Goal: Transaction & Acquisition: Purchase product/service

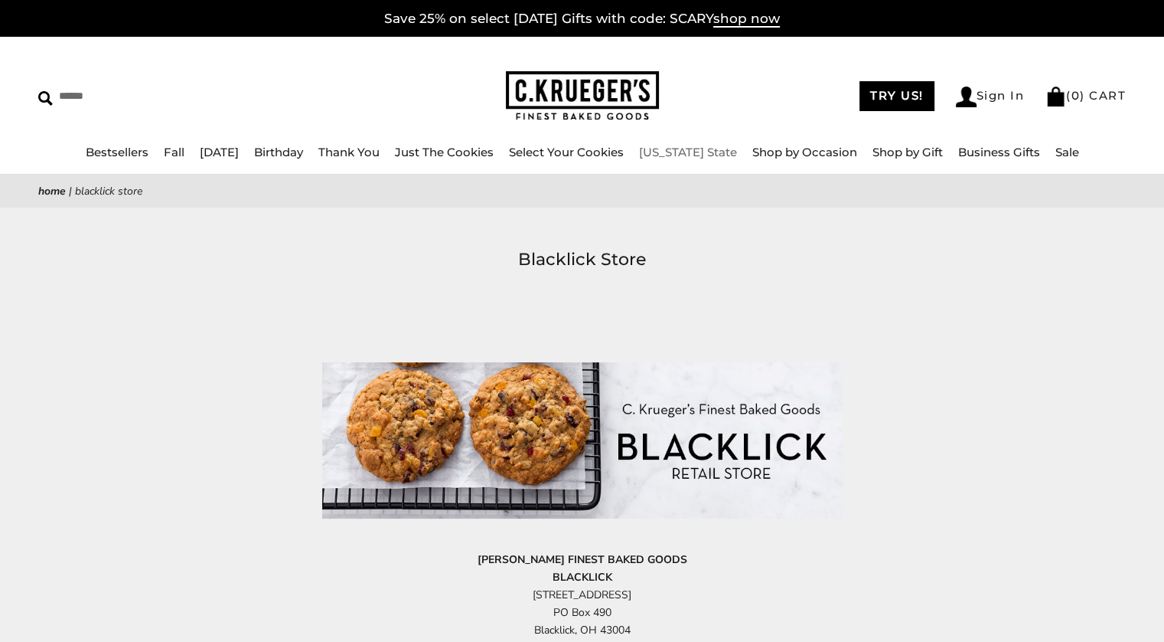
click at [688, 152] on link "[US_STATE] State" at bounding box center [688, 152] width 98 height 15
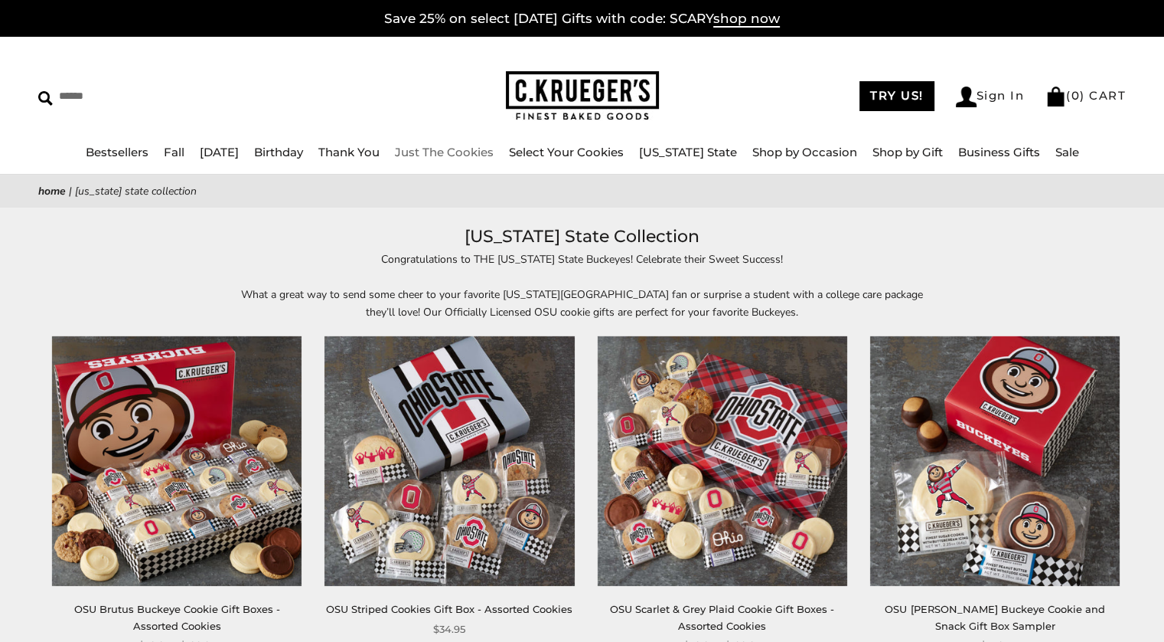
click at [433, 155] on link "Just The Cookies" at bounding box center [444, 152] width 99 height 15
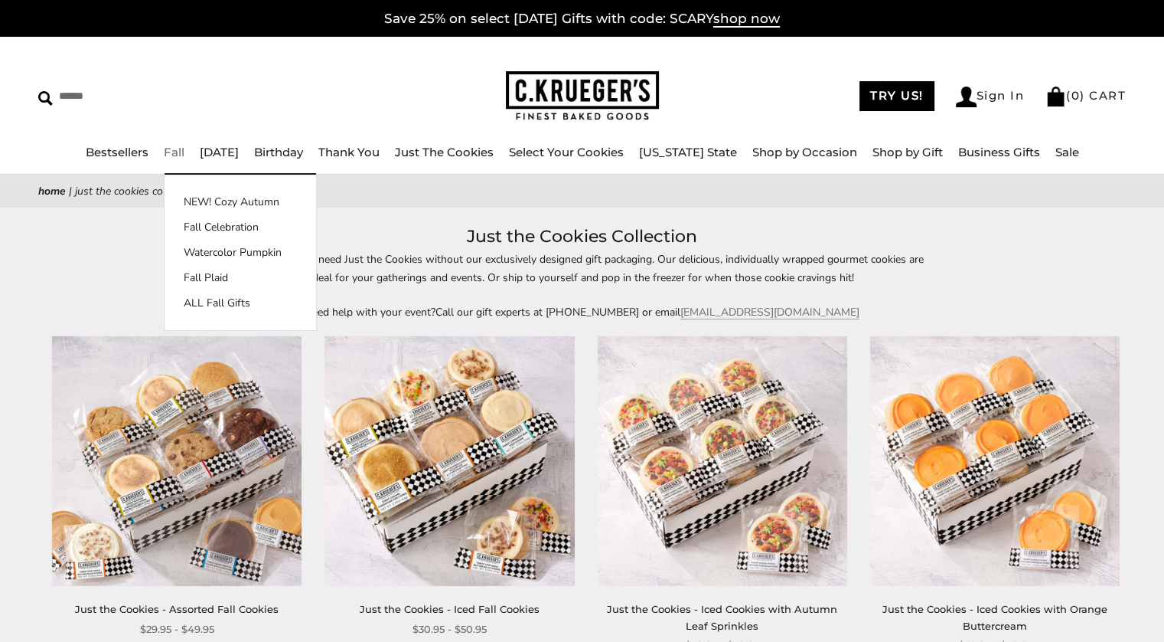
click at [175, 150] on link "Fall" at bounding box center [174, 152] width 21 height 15
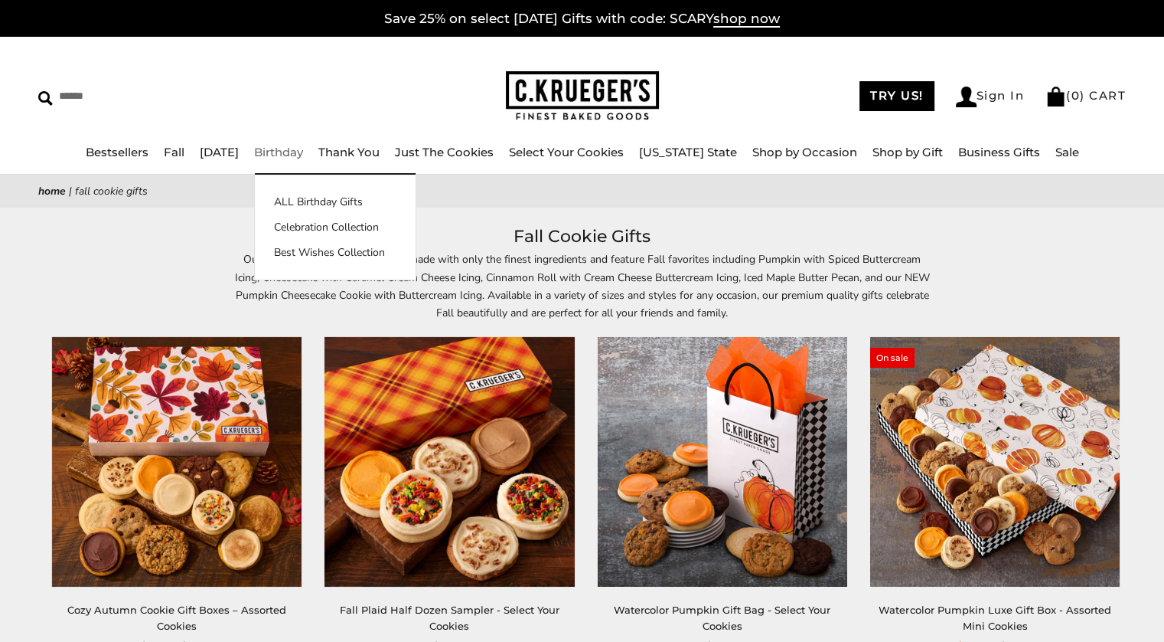
click at [289, 158] on link "Birthday" at bounding box center [278, 152] width 49 height 15
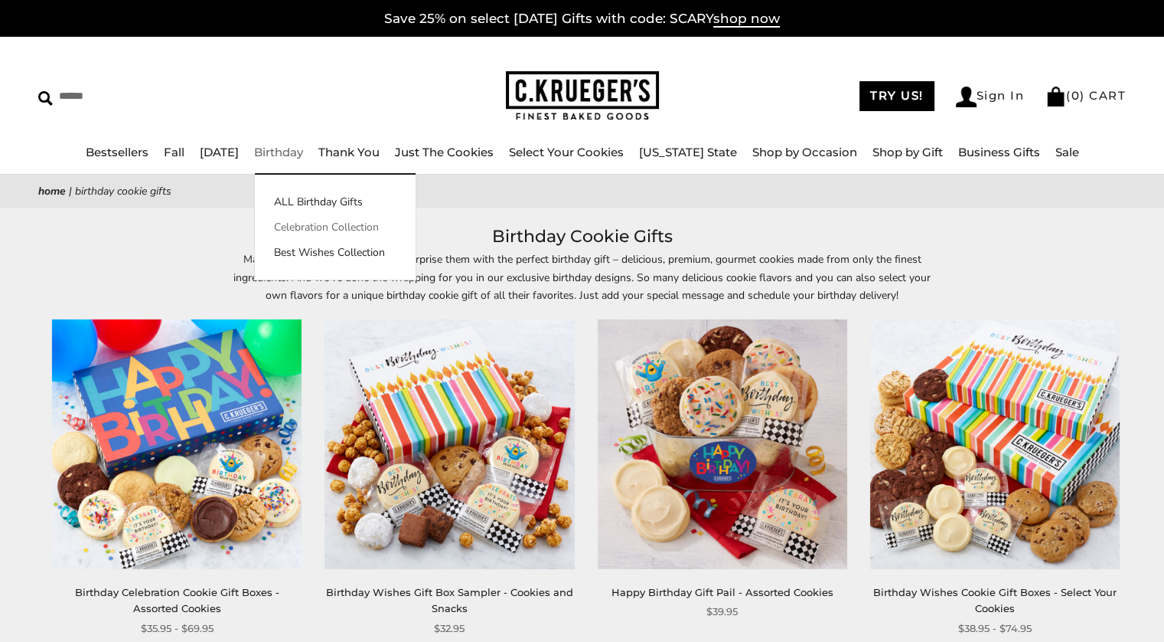
click at [329, 229] on link "Celebration Collection" at bounding box center [335, 227] width 161 height 16
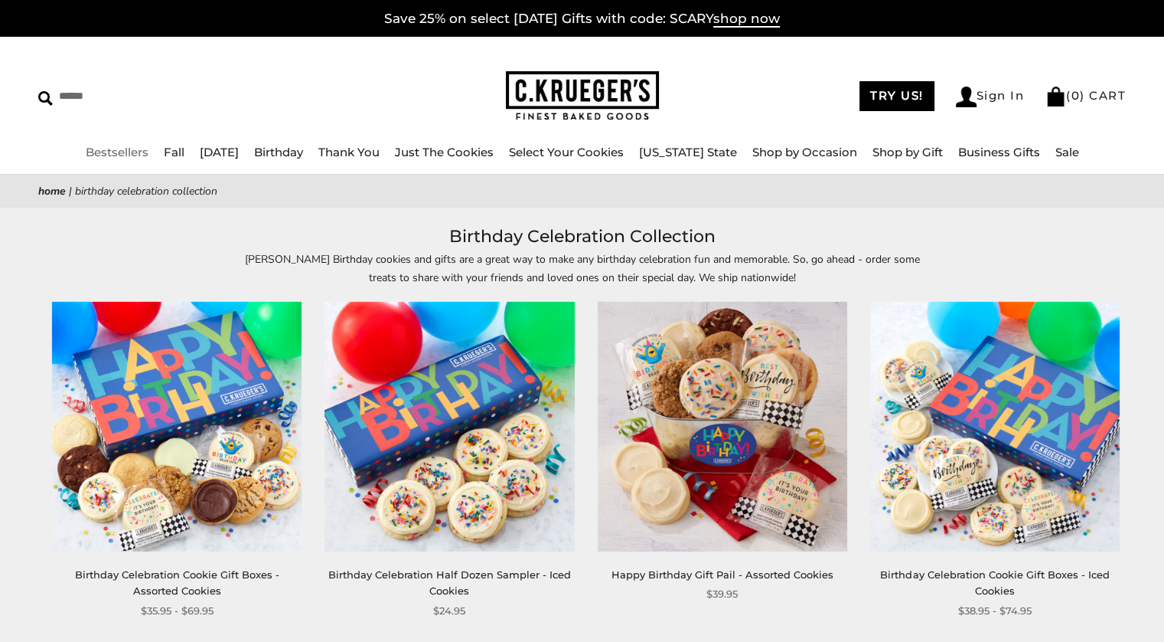
click at [141, 152] on link "Bestsellers" at bounding box center [117, 152] width 63 height 15
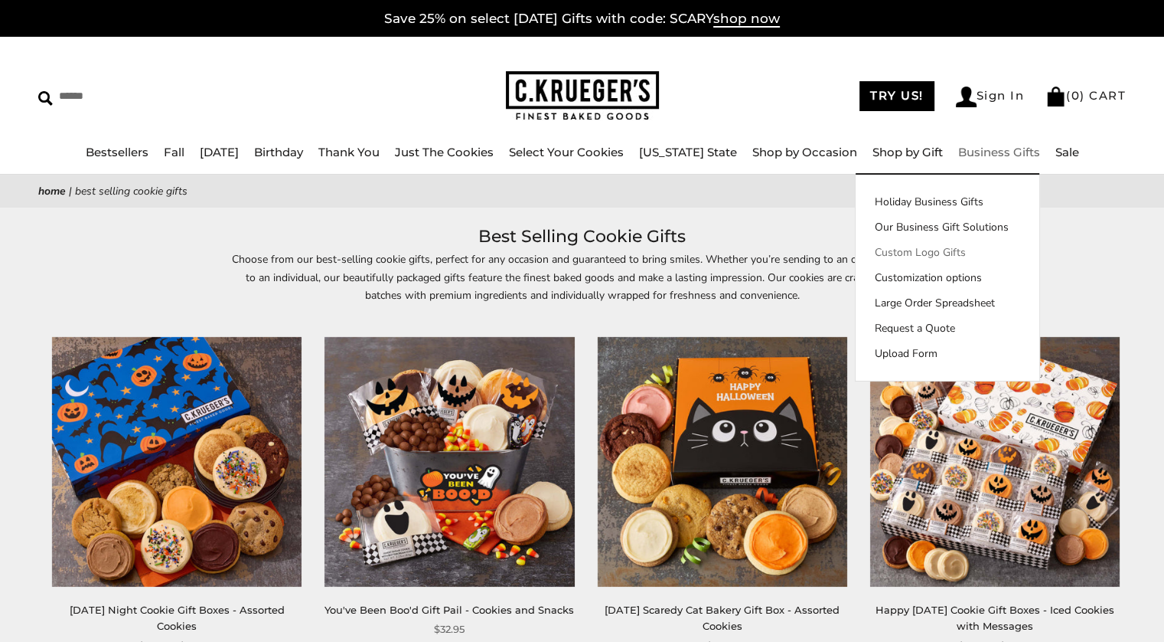
click at [937, 251] on link "Custom Logo Gifts" at bounding box center [948, 252] width 184 height 16
click at [1007, 145] on link "Business Gifts" at bounding box center [999, 152] width 82 height 15
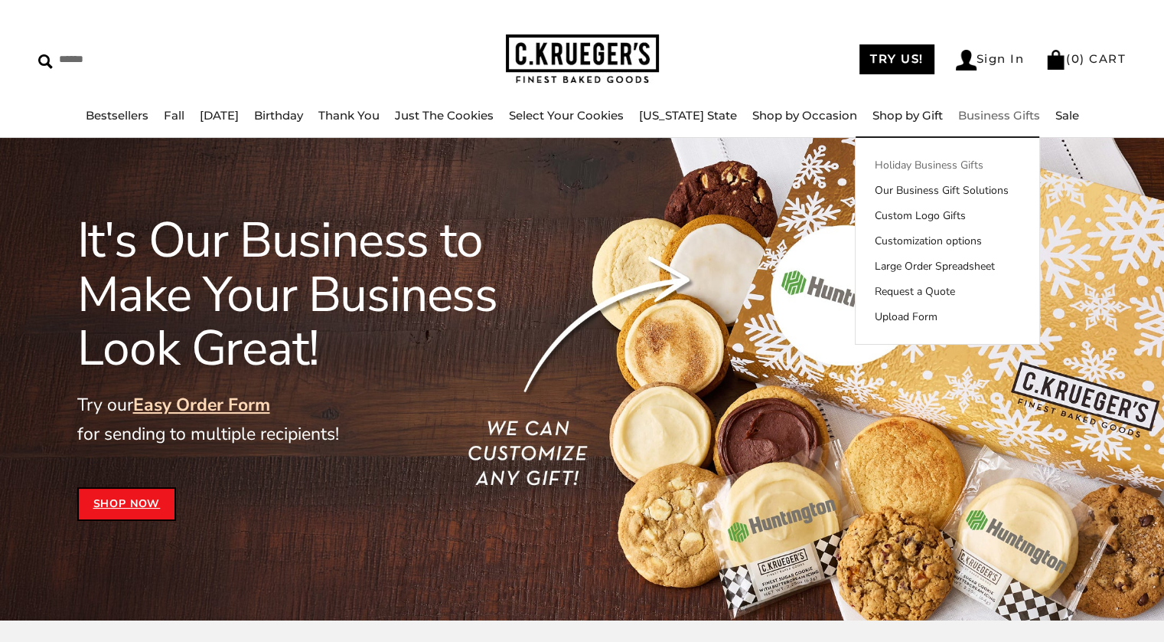
click at [903, 158] on link "Holiday Business Gifts" at bounding box center [948, 165] width 184 height 16
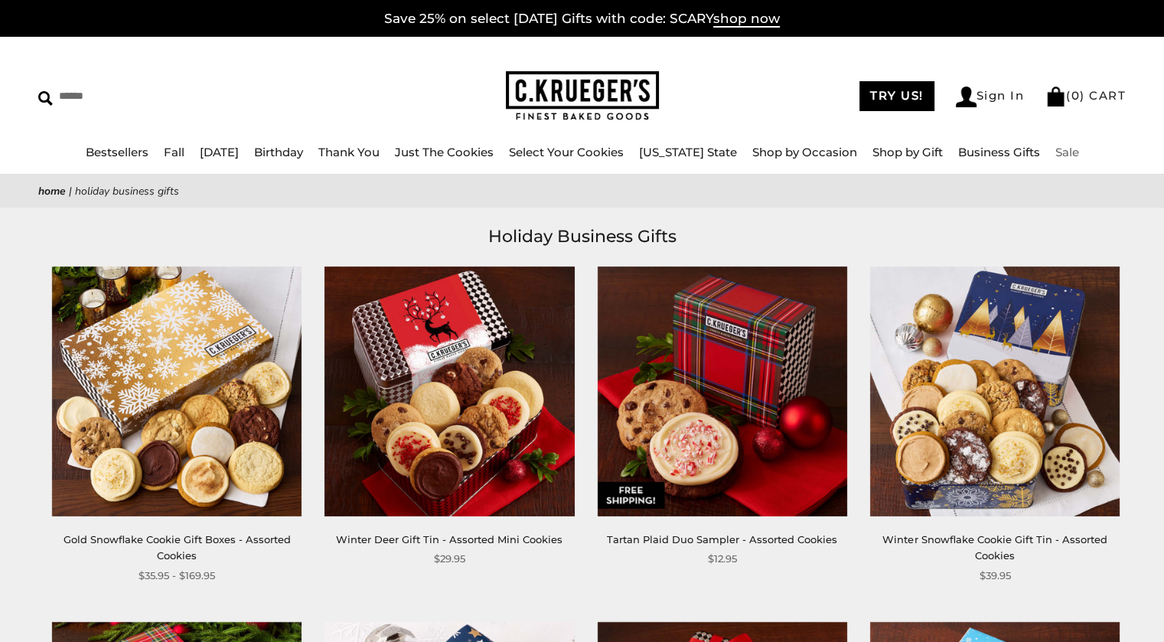
click at [1058, 154] on link "Sale" at bounding box center [1068, 152] width 24 height 15
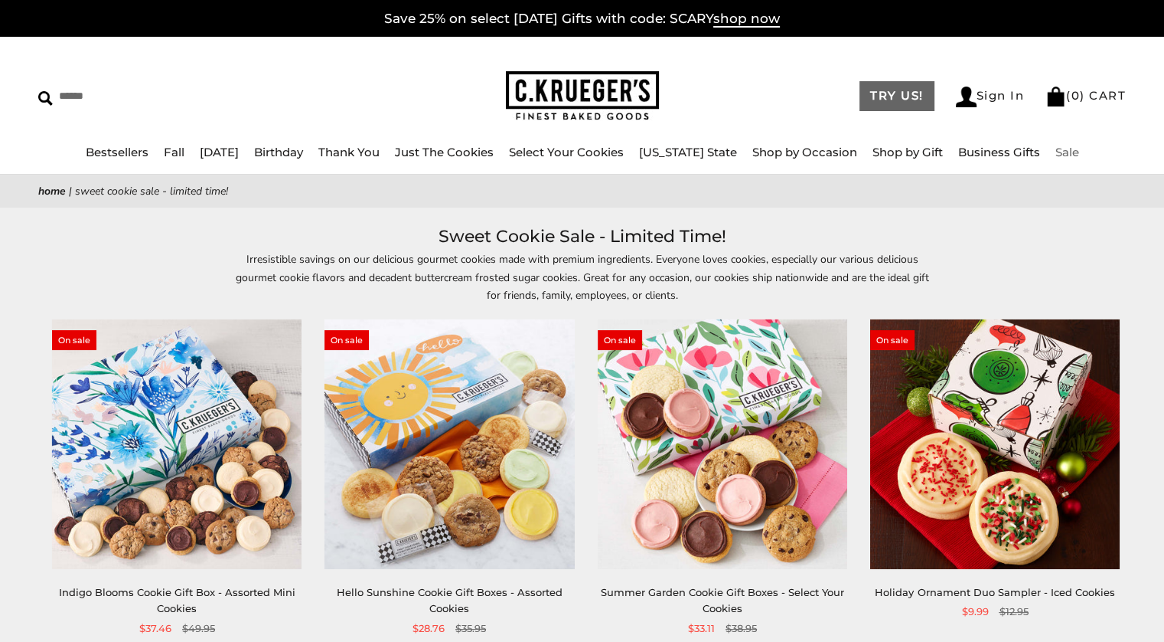
click at [896, 96] on link "TRY US!" at bounding box center [897, 96] width 75 height 30
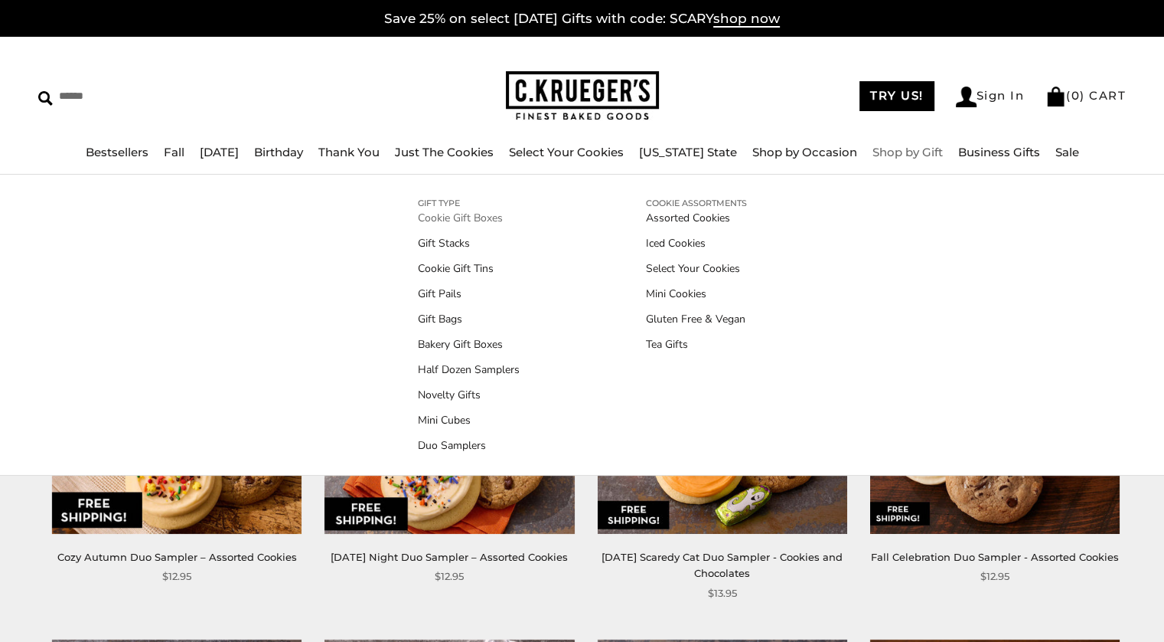
click at [474, 215] on link "Cookie Gift Boxes" at bounding box center [469, 218] width 102 height 16
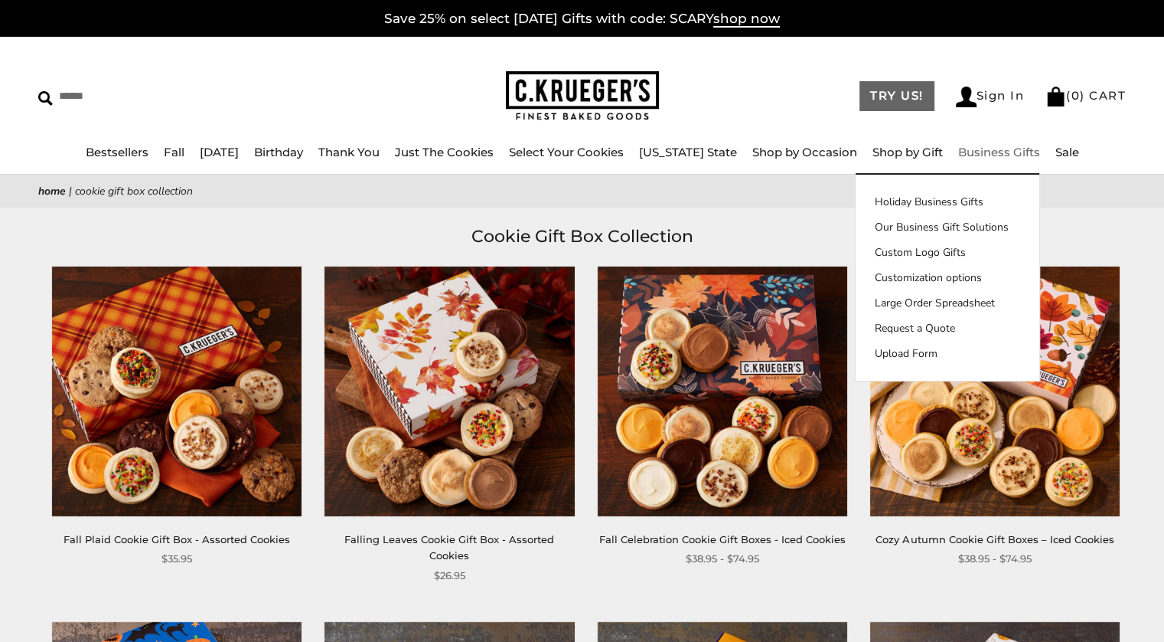
click at [896, 95] on link "TRY US!" at bounding box center [897, 96] width 75 height 30
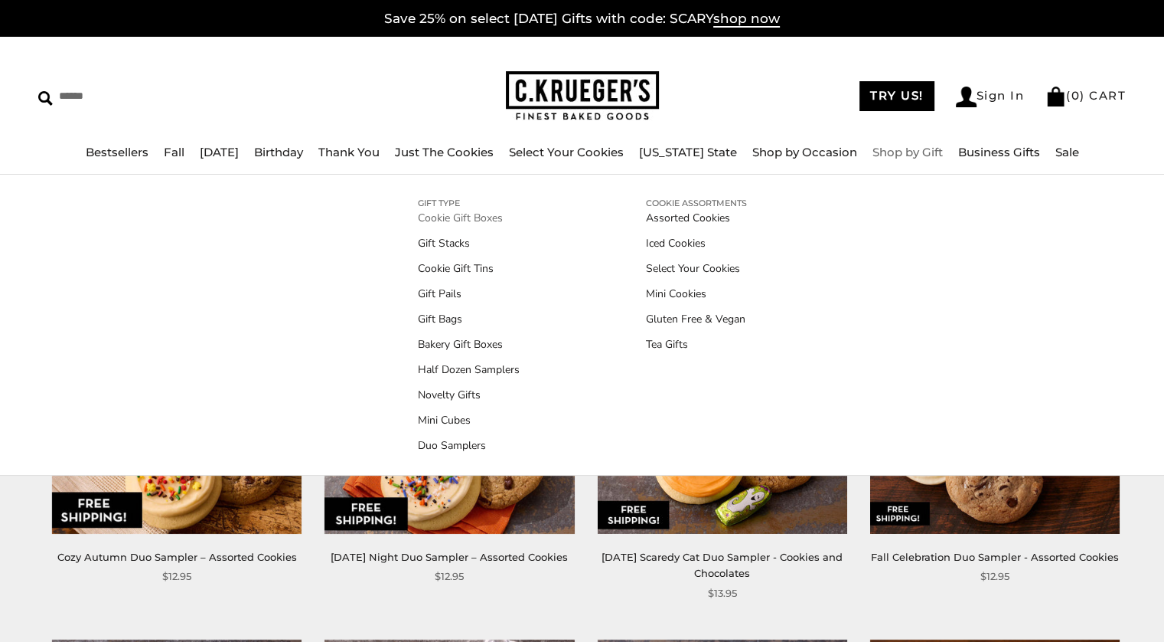
click at [459, 217] on link "Cookie Gift Boxes" at bounding box center [469, 218] width 102 height 16
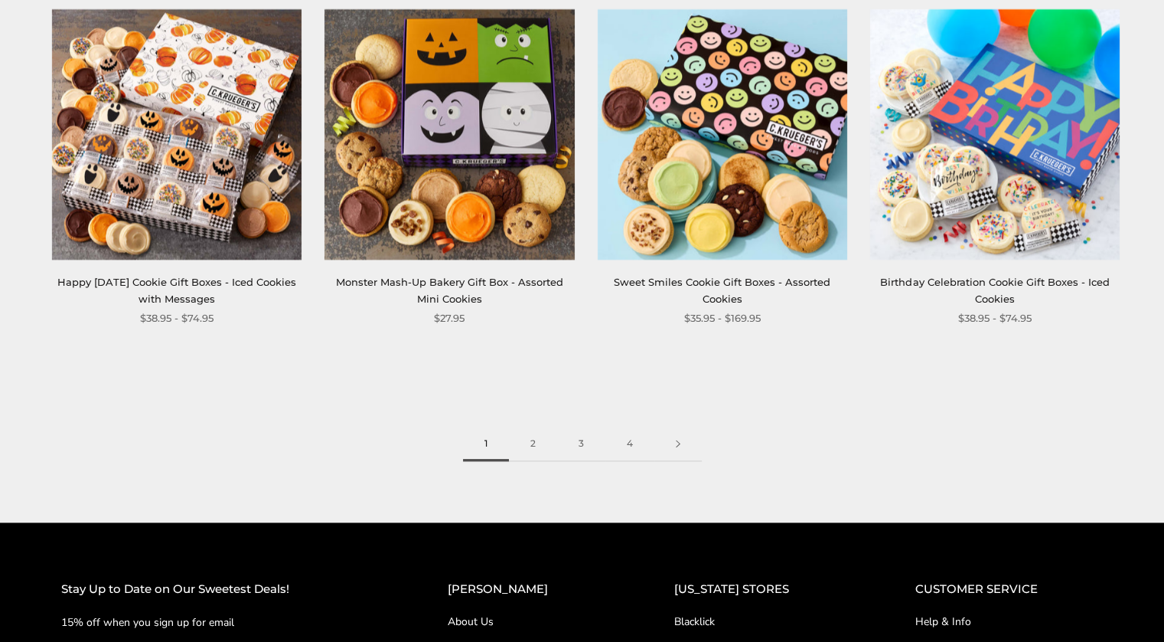
scroll to position [2032, 0]
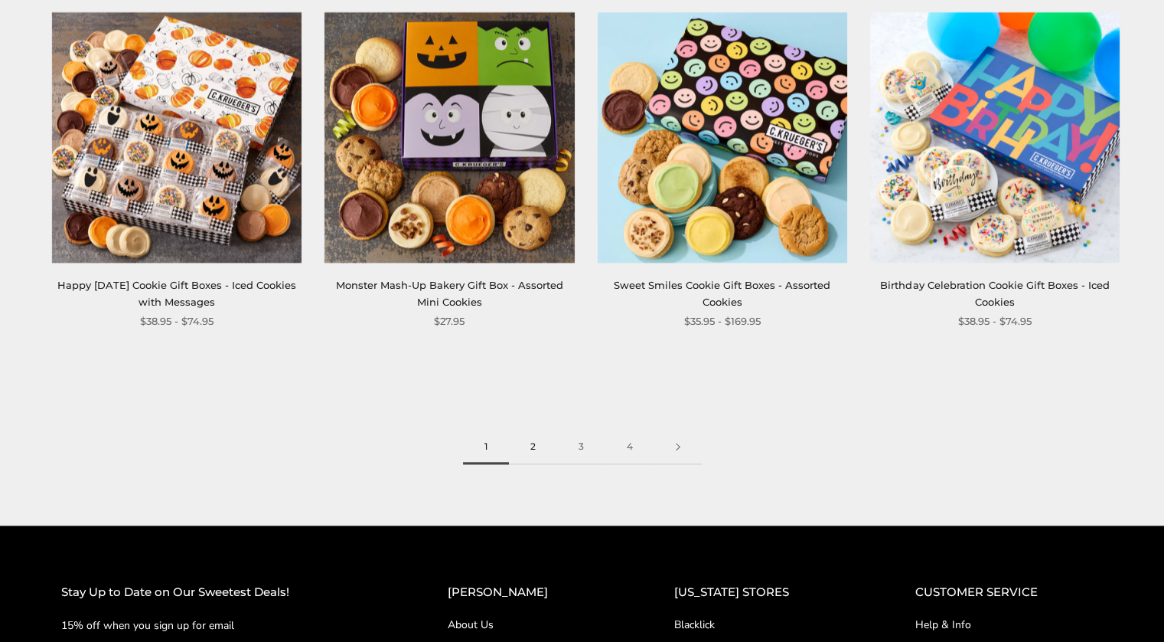
click at [533, 429] on link "2" at bounding box center [533, 446] width 48 height 34
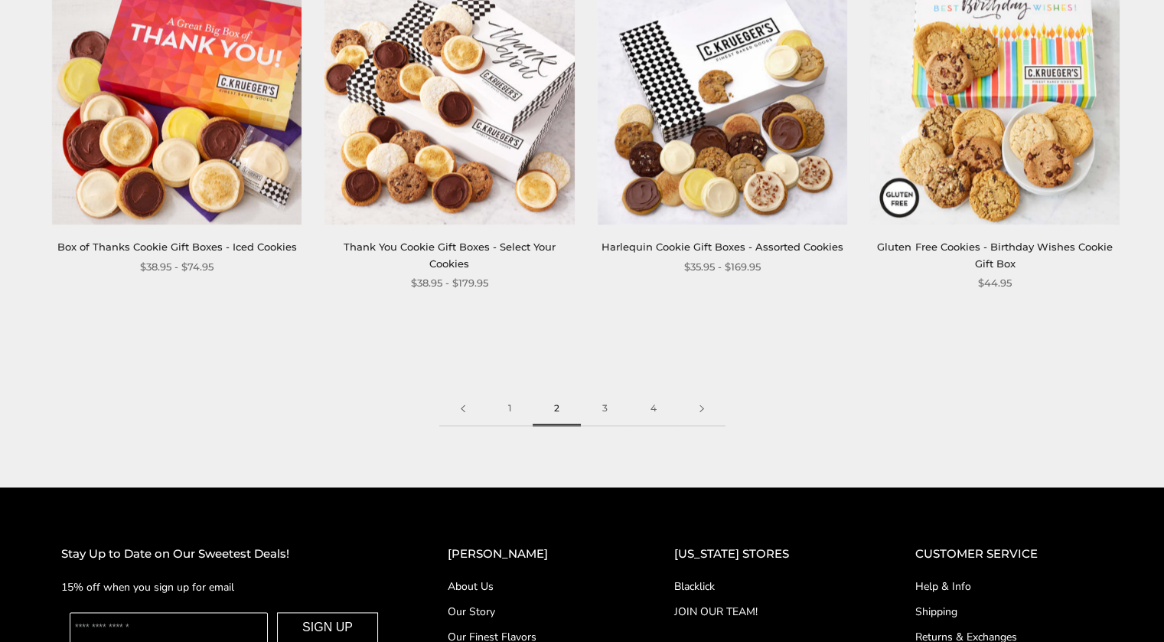
scroll to position [2153, 0]
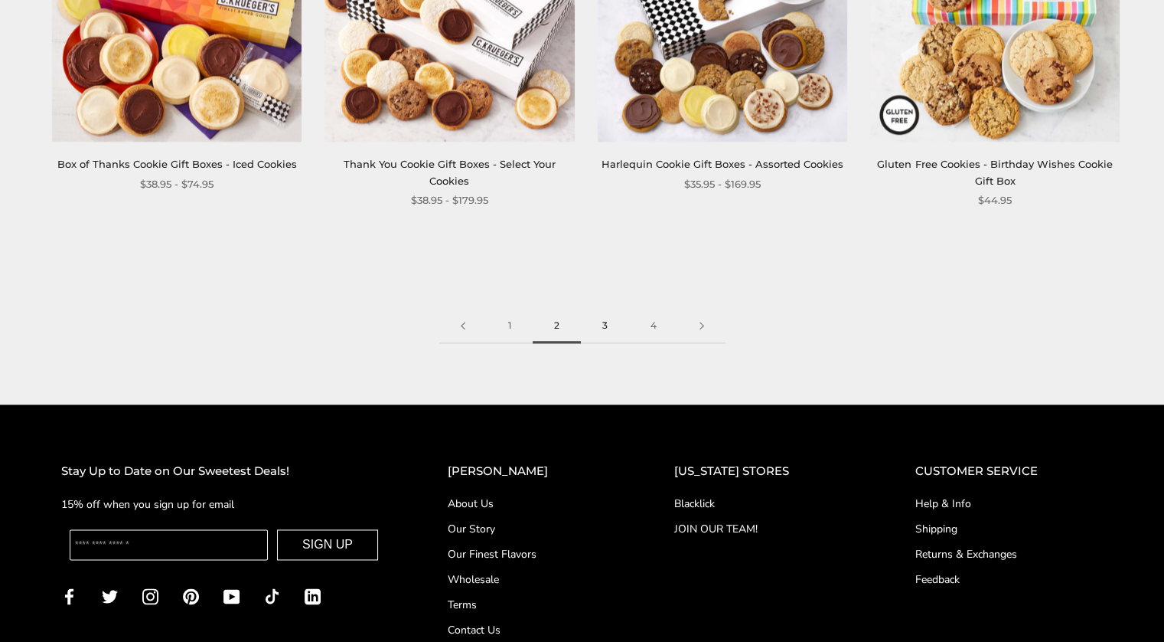
click at [609, 309] on link "3" at bounding box center [605, 326] width 48 height 34
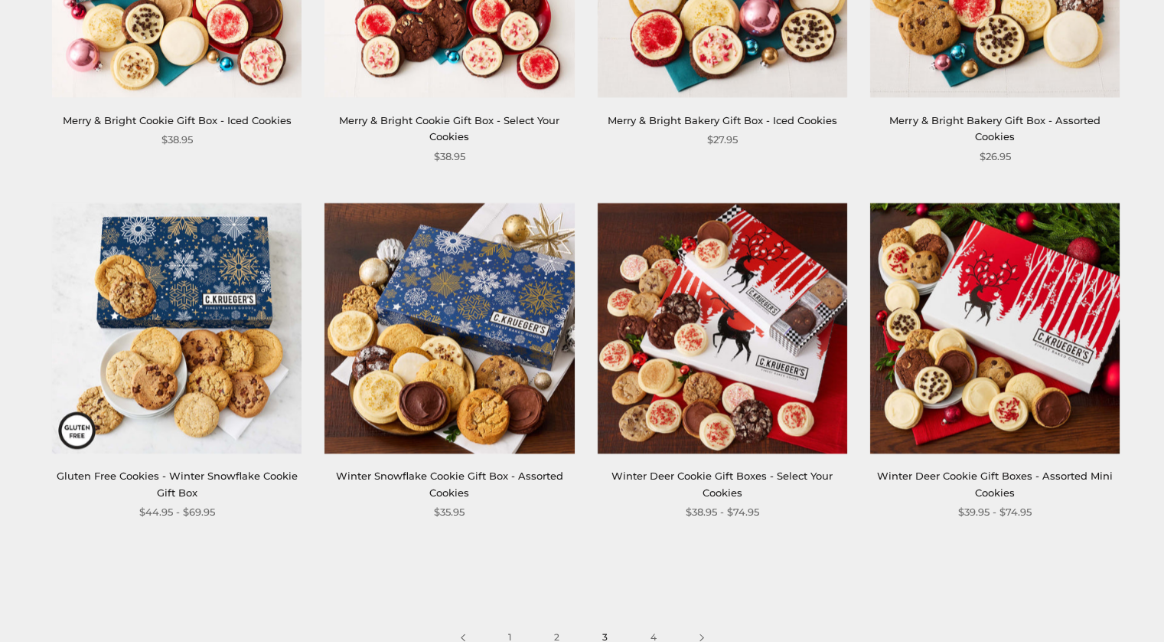
scroll to position [1905, 0]
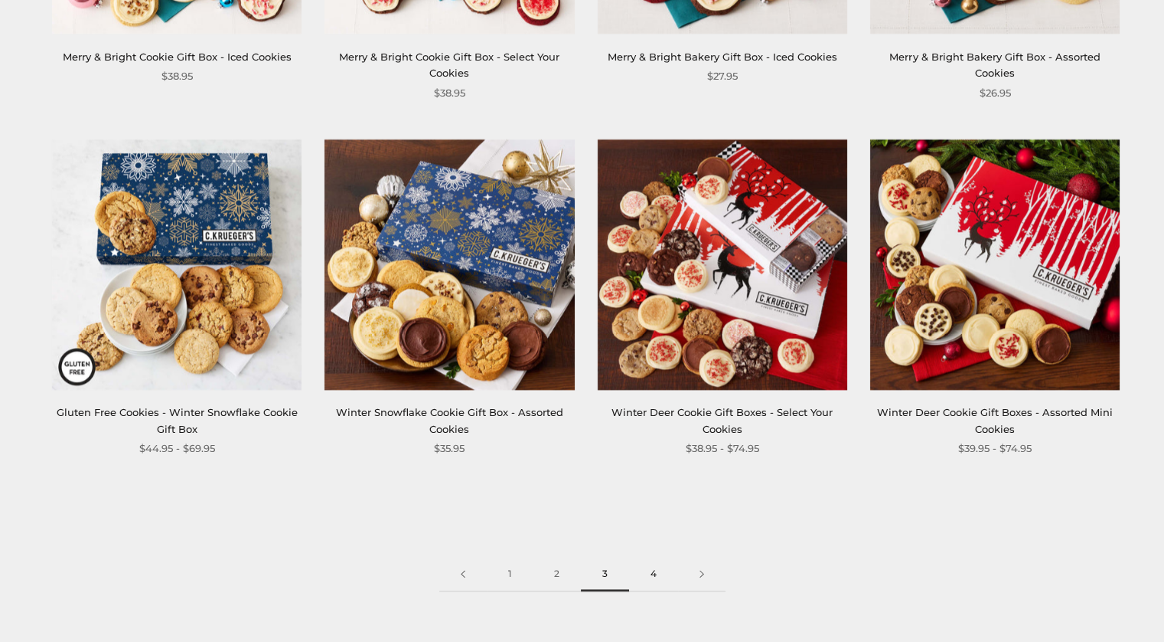
click at [661, 574] on link "4" at bounding box center [653, 574] width 49 height 34
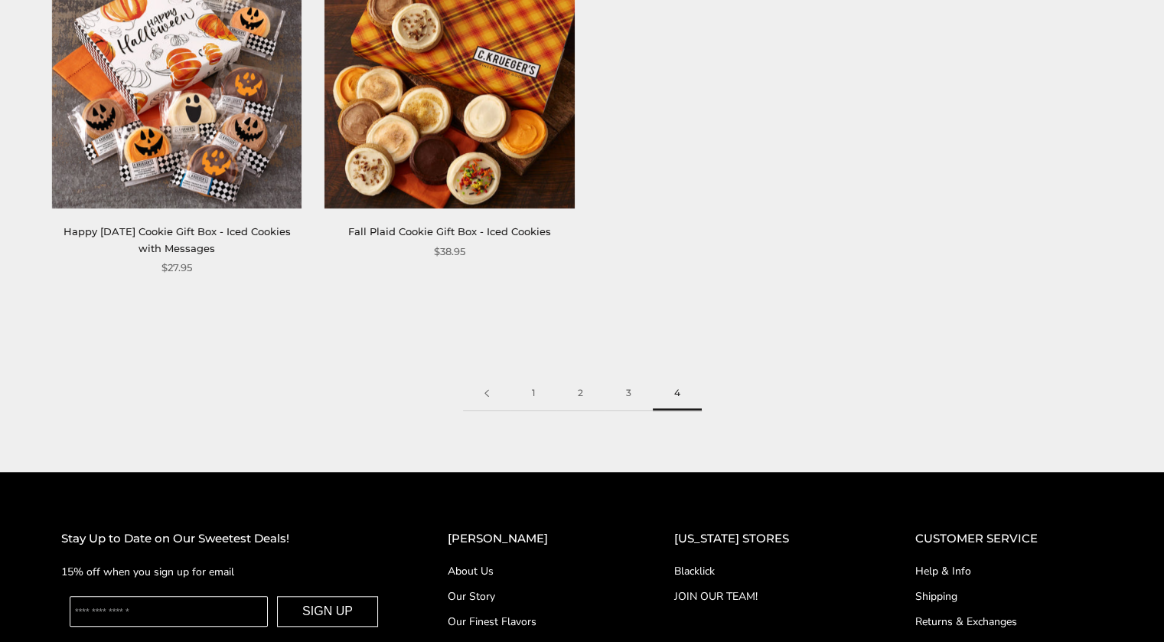
scroll to position [1376, 0]
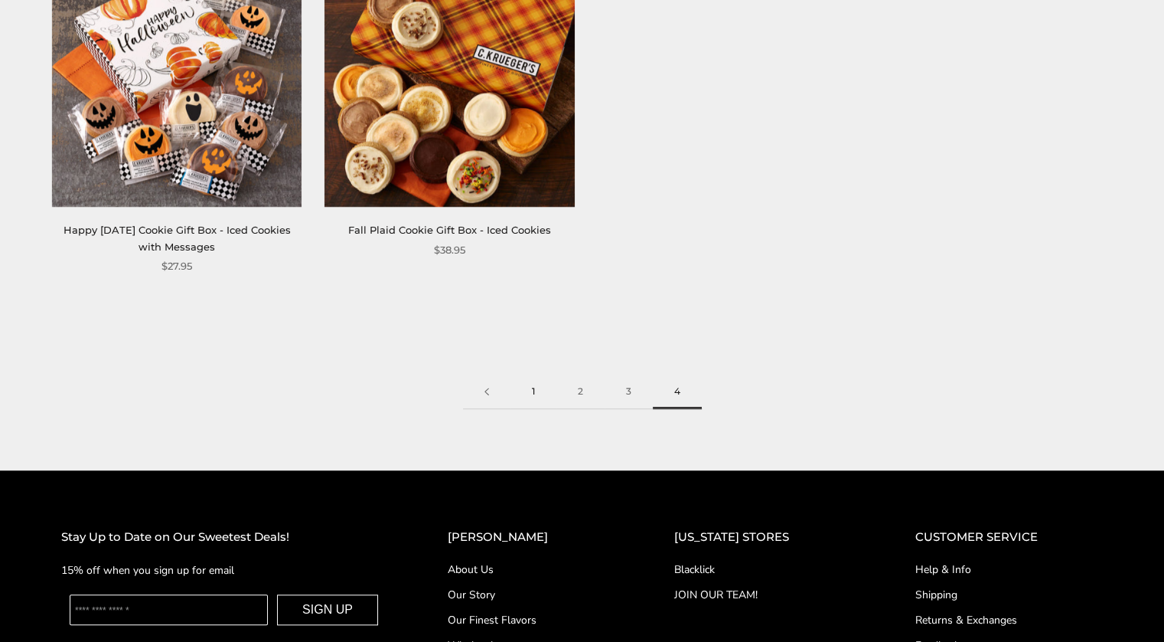
click at [520, 388] on link "1" at bounding box center [534, 391] width 46 height 34
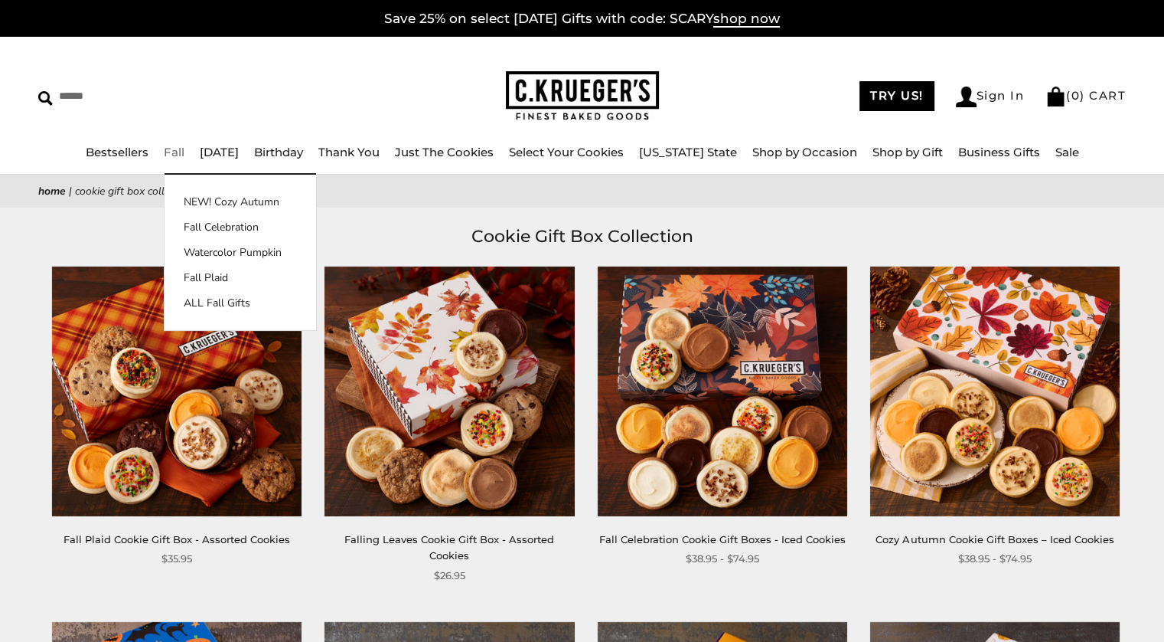
click at [182, 151] on link "Fall" at bounding box center [174, 152] width 21 height 15
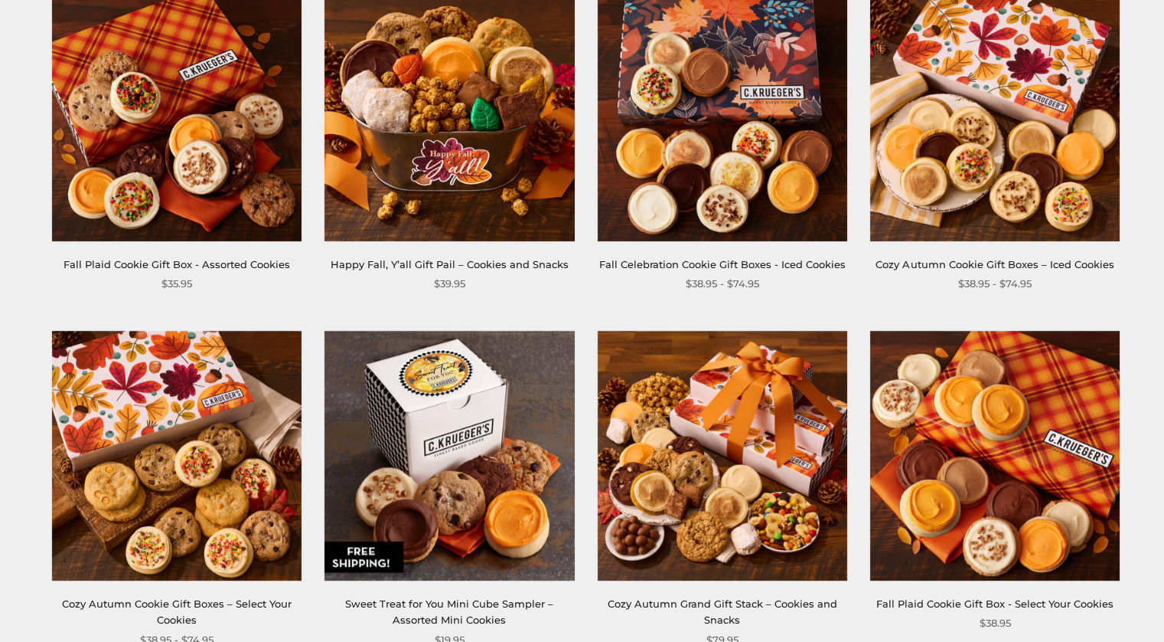
scroll to position [704, 0]
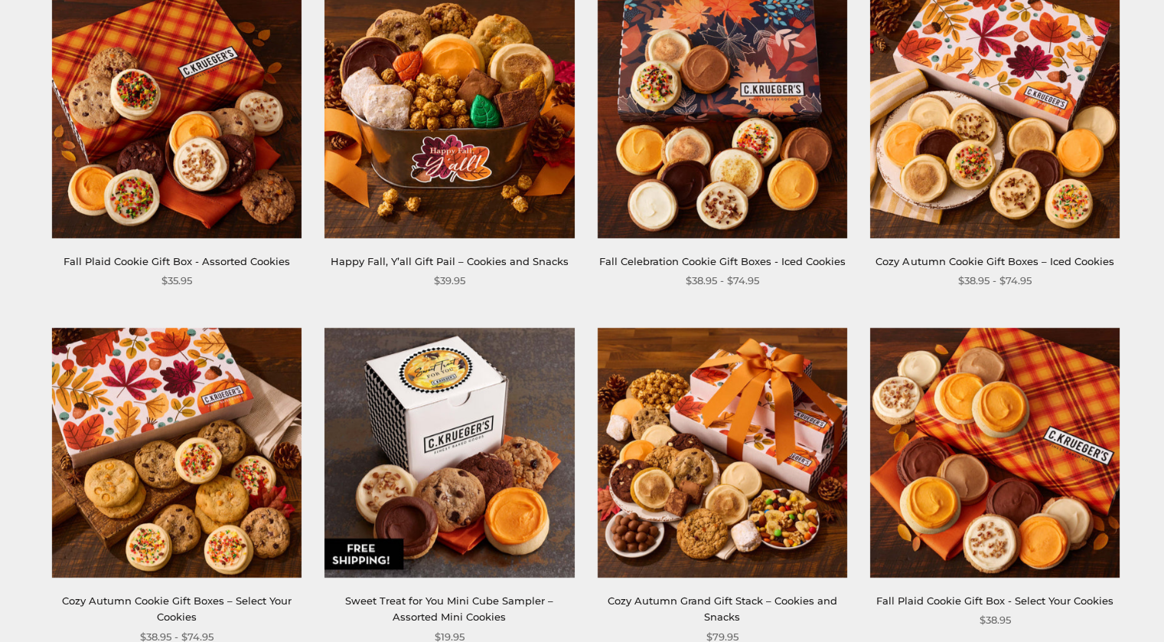
click at [129, 253] on div "Fall Plaid Cookie Gift Box - Assorted Cookies" at bounding box center [177, 261] width 250 height 16
click at [209, 215] on img at bounding box center [177, 113] width 250 height 250
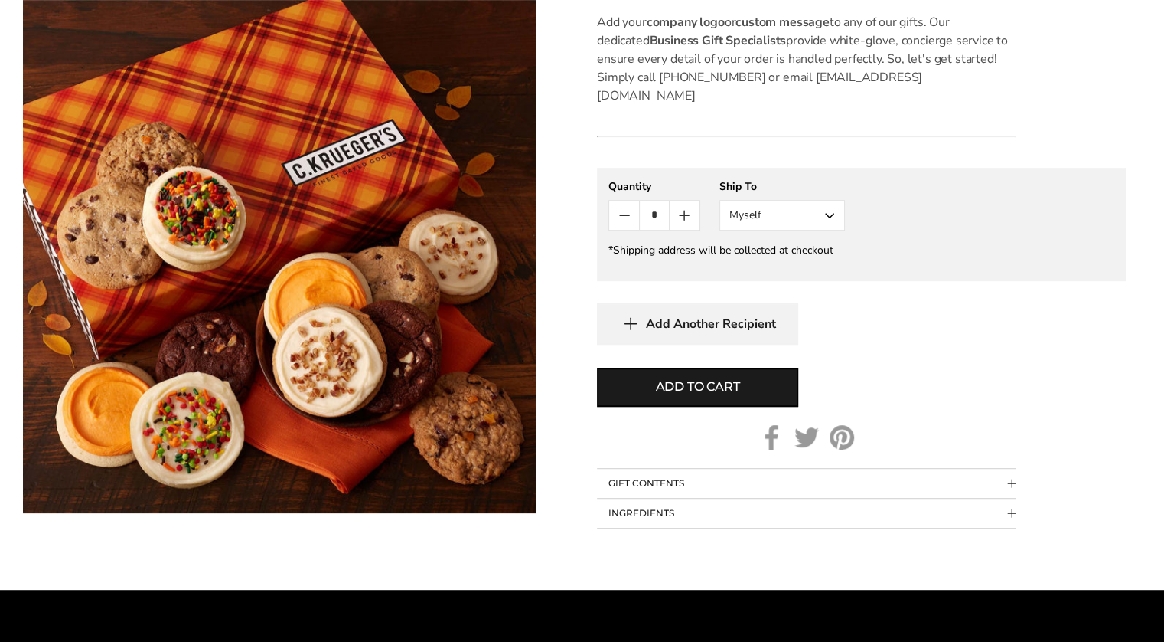
scroll to position [753, 0]
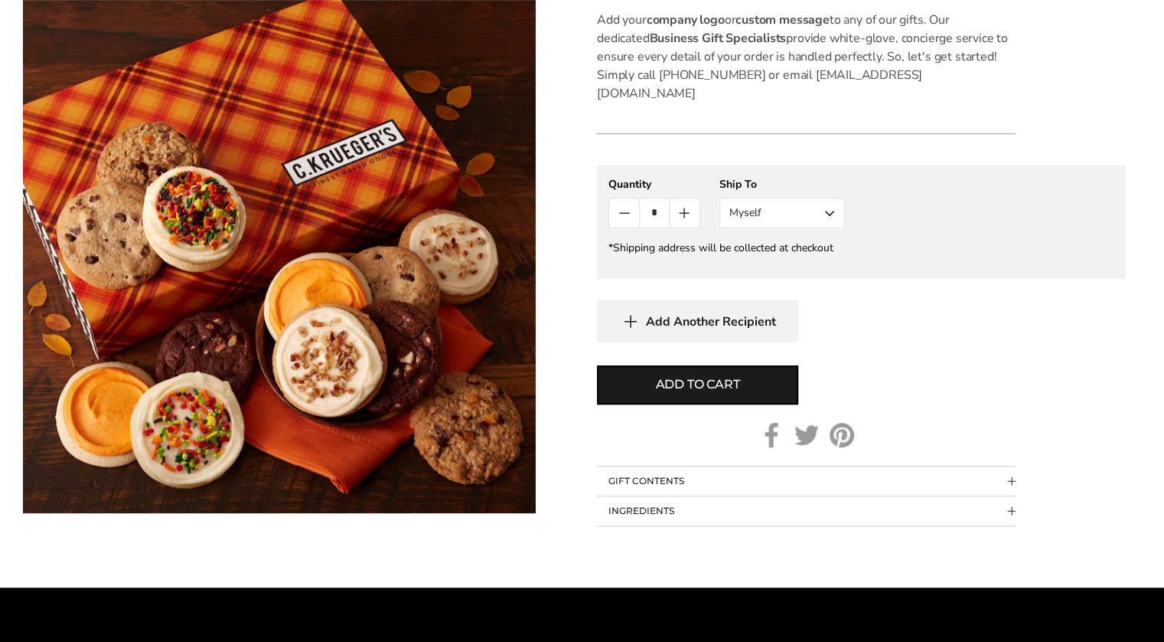
click at [758, 198] on button "Myself" at bounding box center [783, 213] width 126 height 31
click at [756, 198] on button "Myself" at bounding box center [783, 213] width 126 height 31
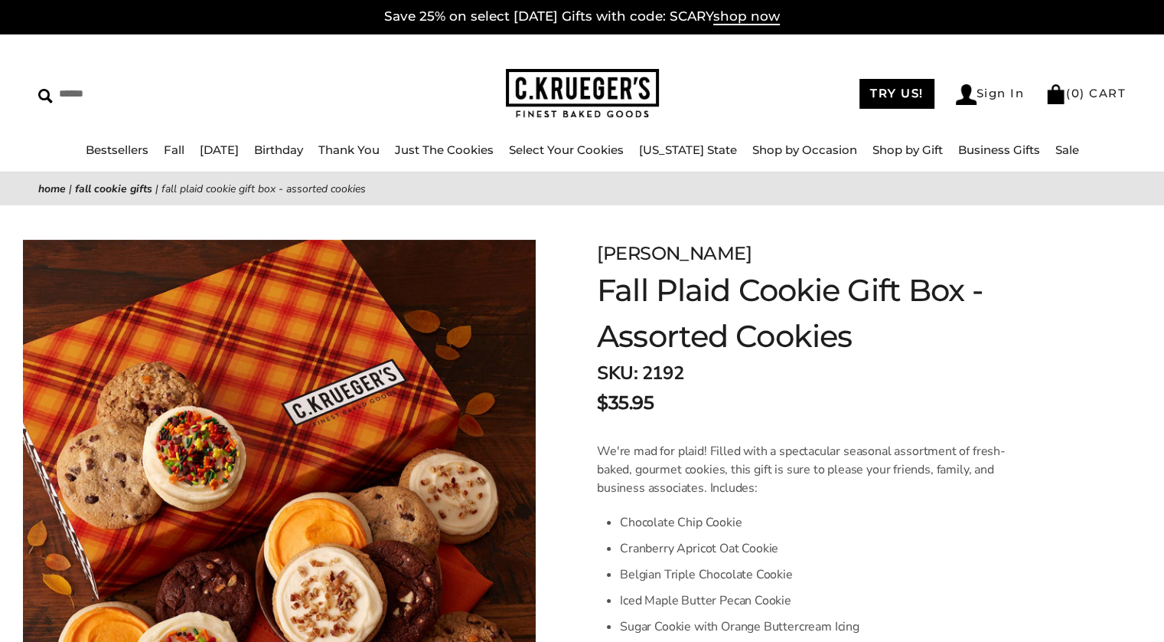
scroll to position [0, 0]
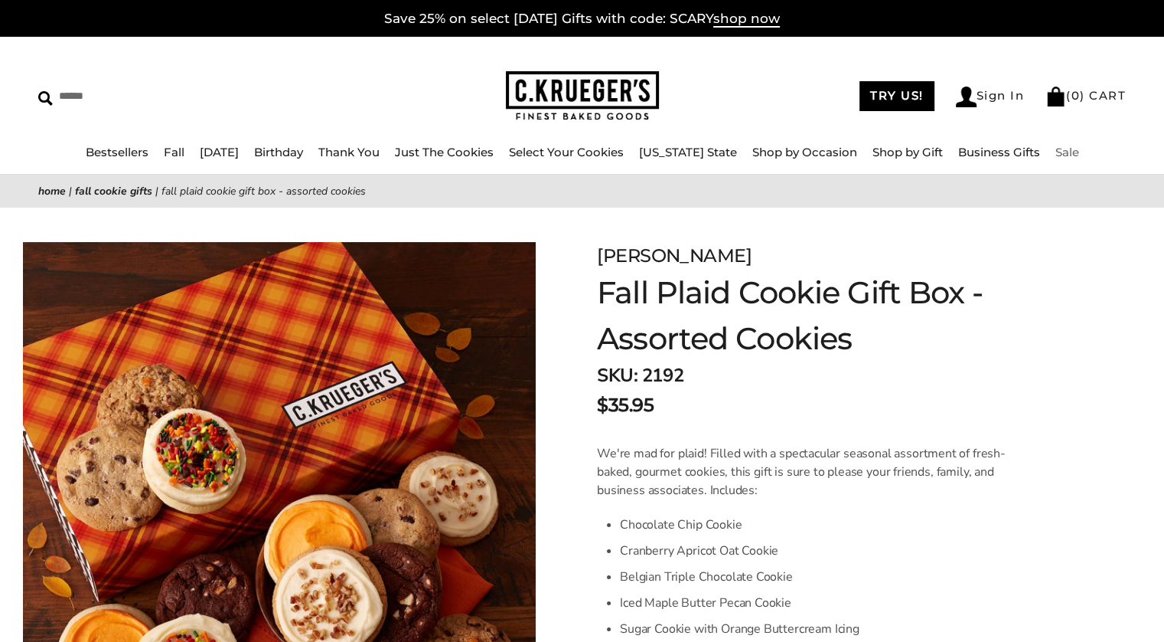
click at [1059, 154] on link "Sale" at bounding box center [1068, 152] width 24 height 15
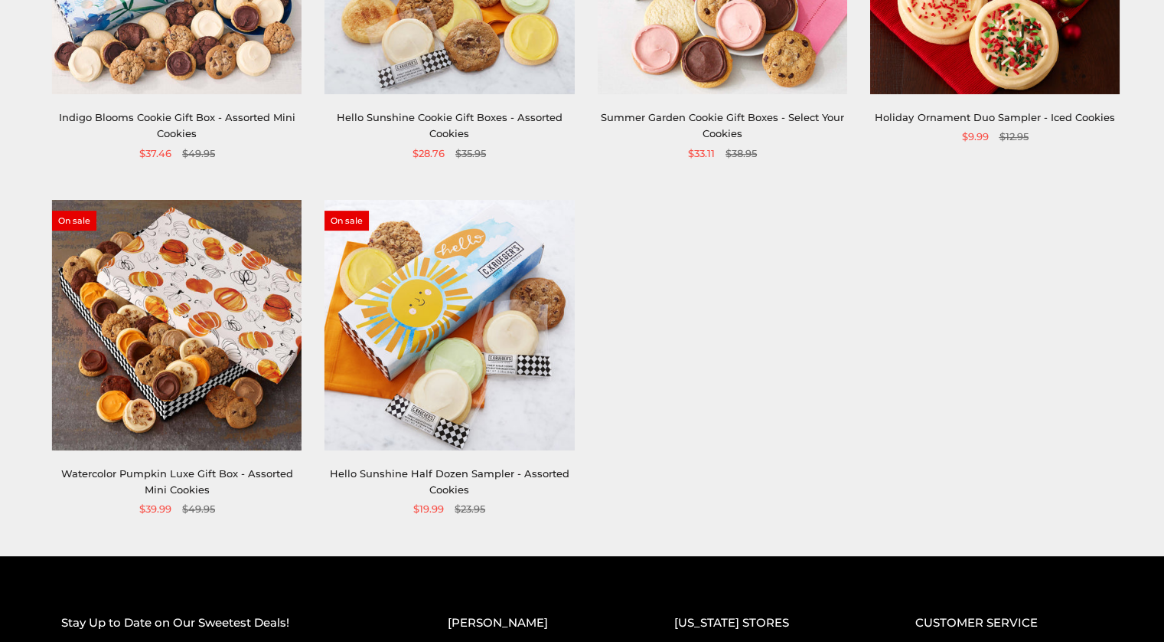
scroll to position [476, 0]
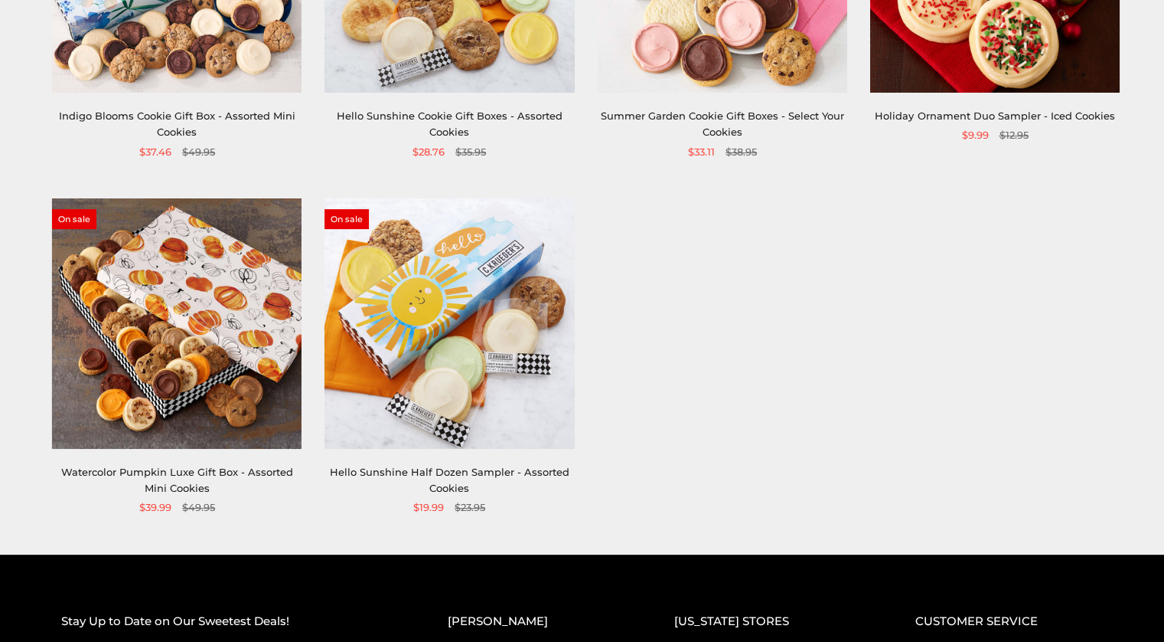
click at [186, 482] on link "Watercolor Pumpkin Luxe Gift Box - Assorted Mini Cookies" at bounding box center [177, 479] width 232 height 28
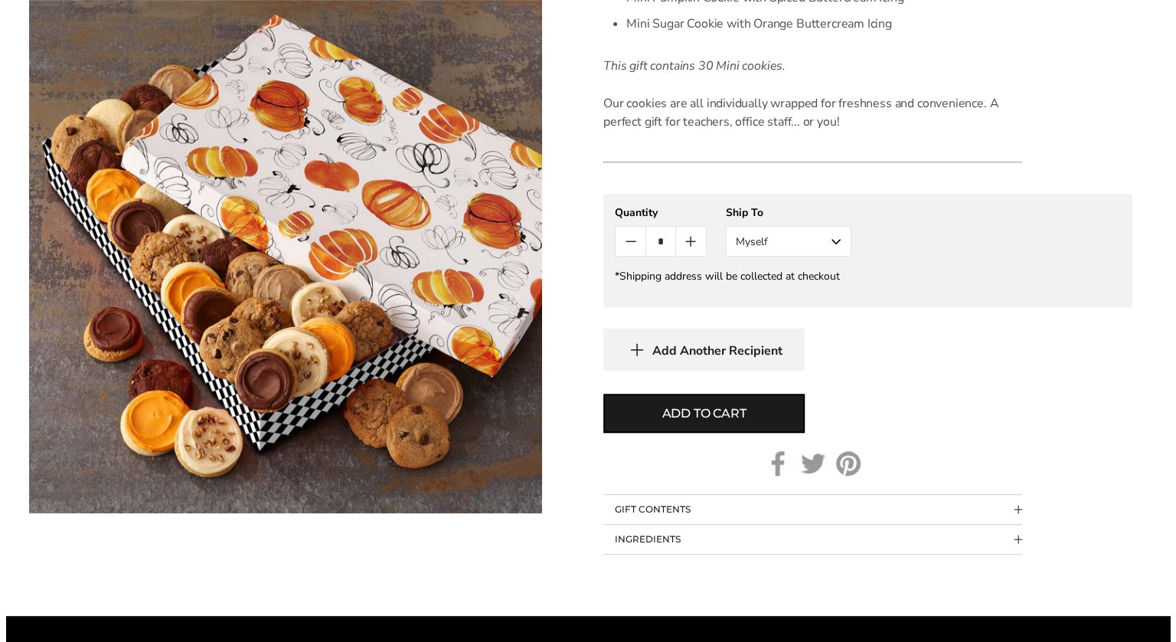
scroll to position [667, 0]
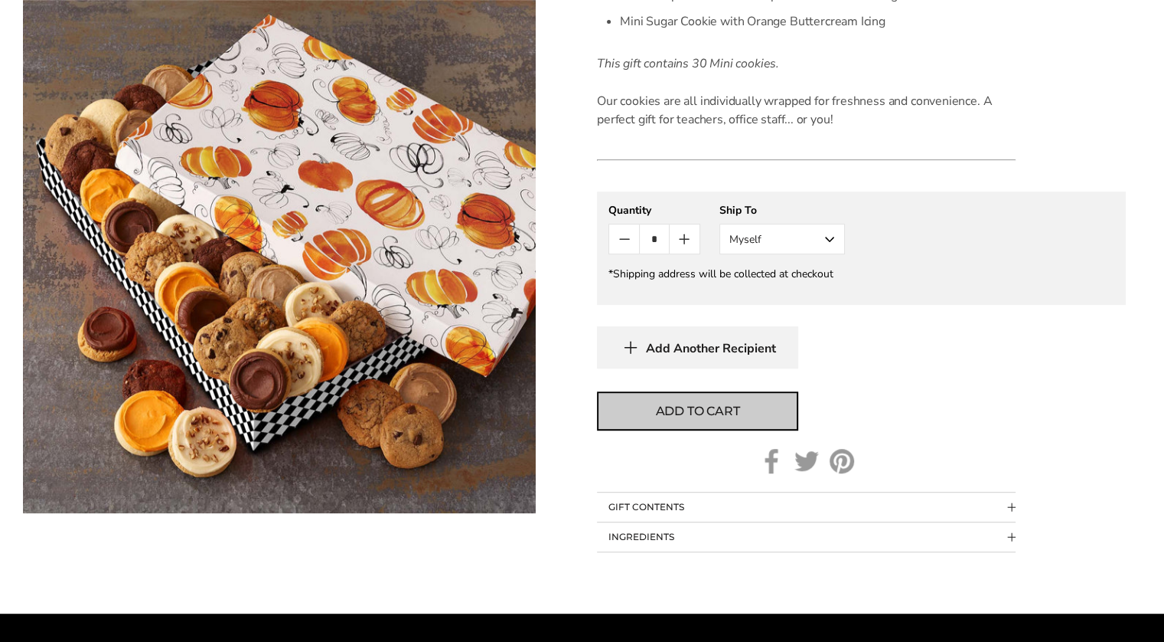
click at [706, 406] on span "Add to cart" at bounding box center [698, 411] width 84 height 18
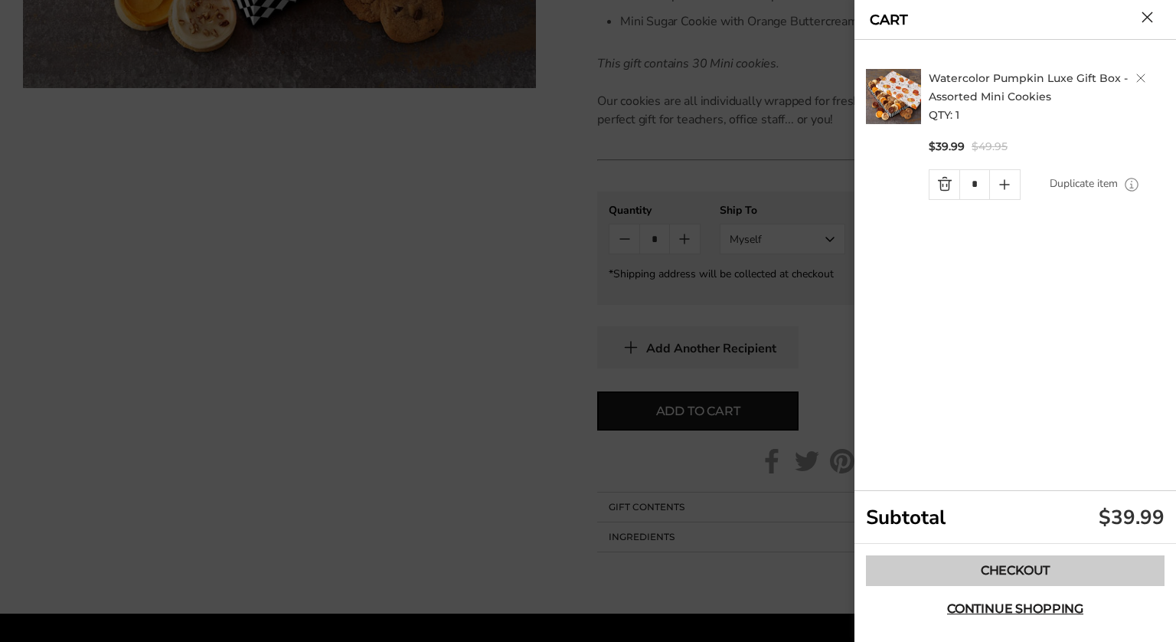
click at [1024, 566] on link "Checkout" at bounding box center [1015, 570] width 299 height 31
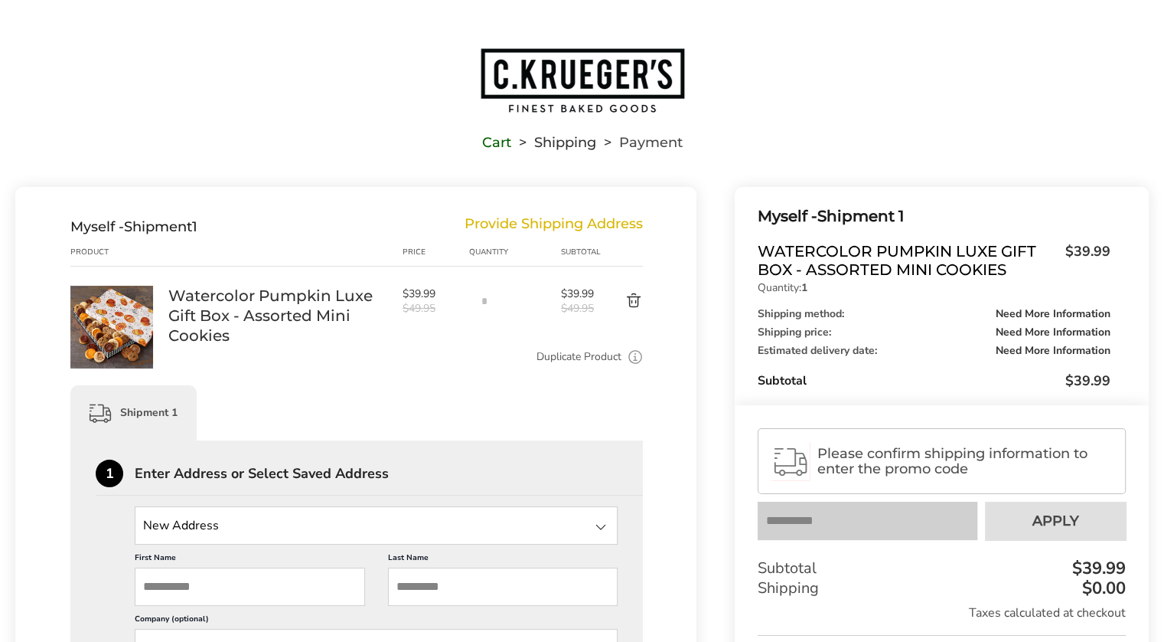
click at [543, 86] on img "Go to home page" at bounding box center [582, 80] width 207 height 67
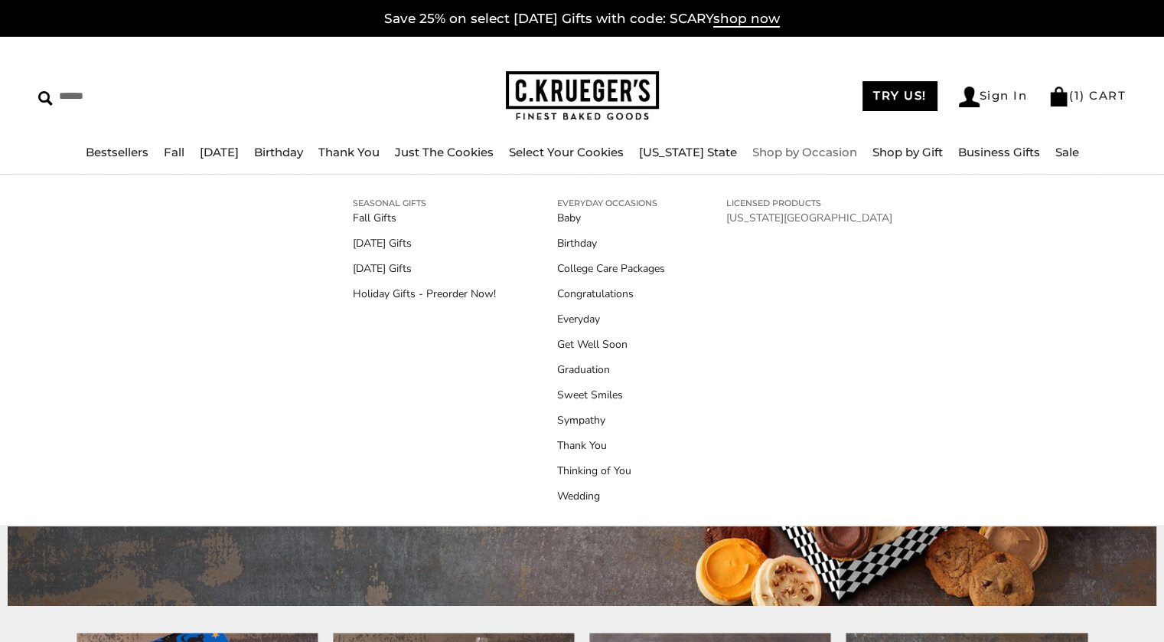
click at [792, 217] on link "[US_STATE][GEOGRAPHIC_DATA]" at bounding box center [809, 218] width 166 height 16
